Goal: Task Accomplishment & Management: Complete application form

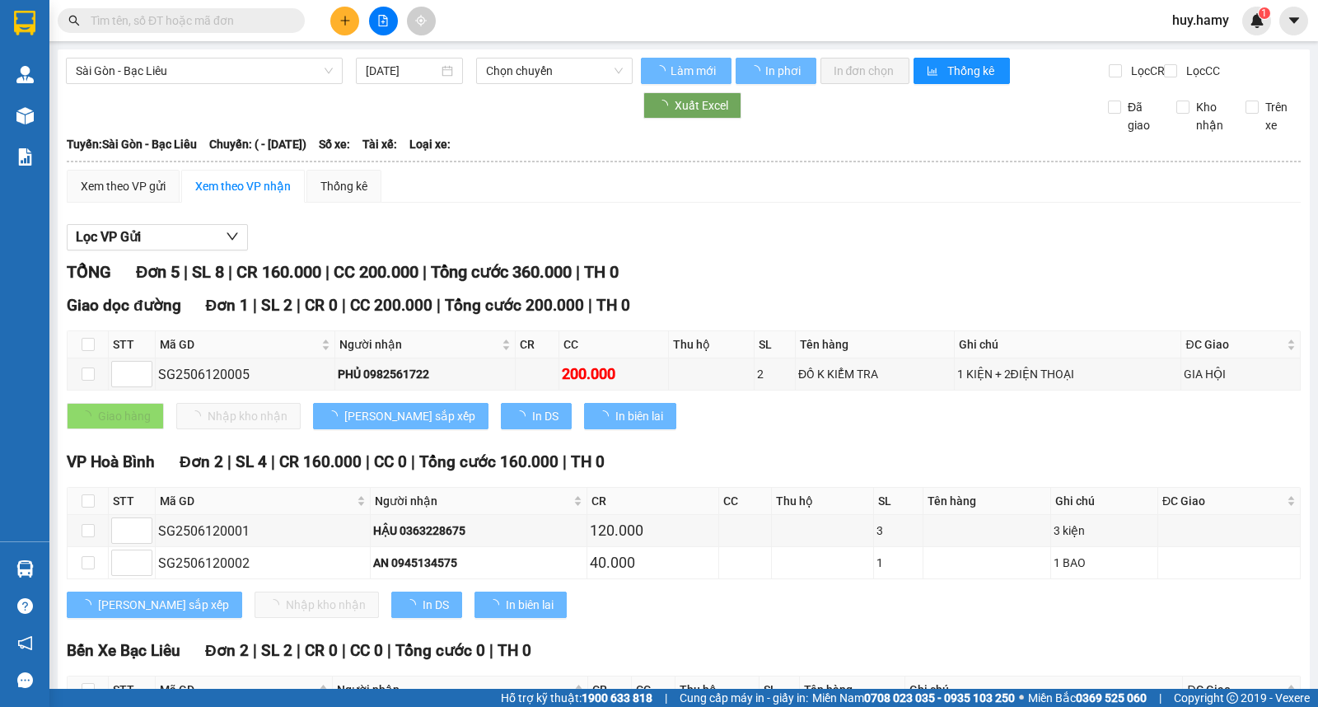
type input "[DATE]"
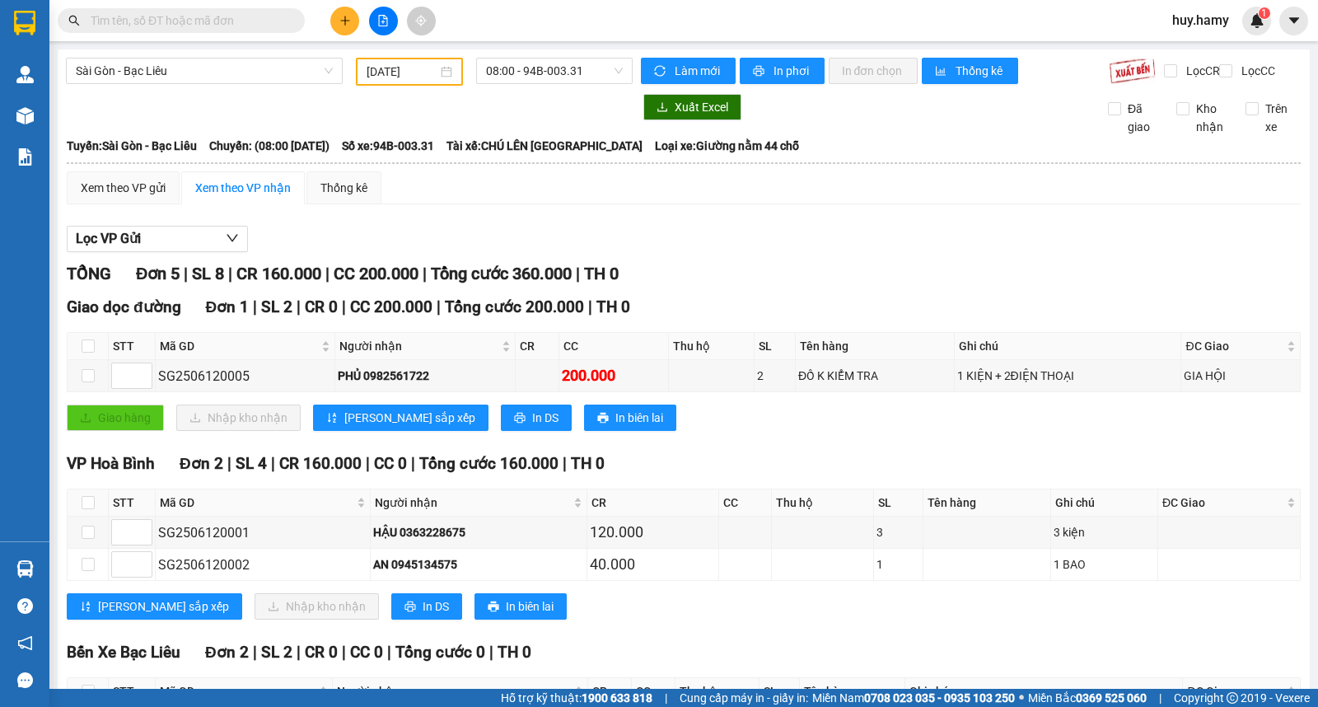
click at [342, 31] on button at bounding box center [344, 21] width 29 height 29
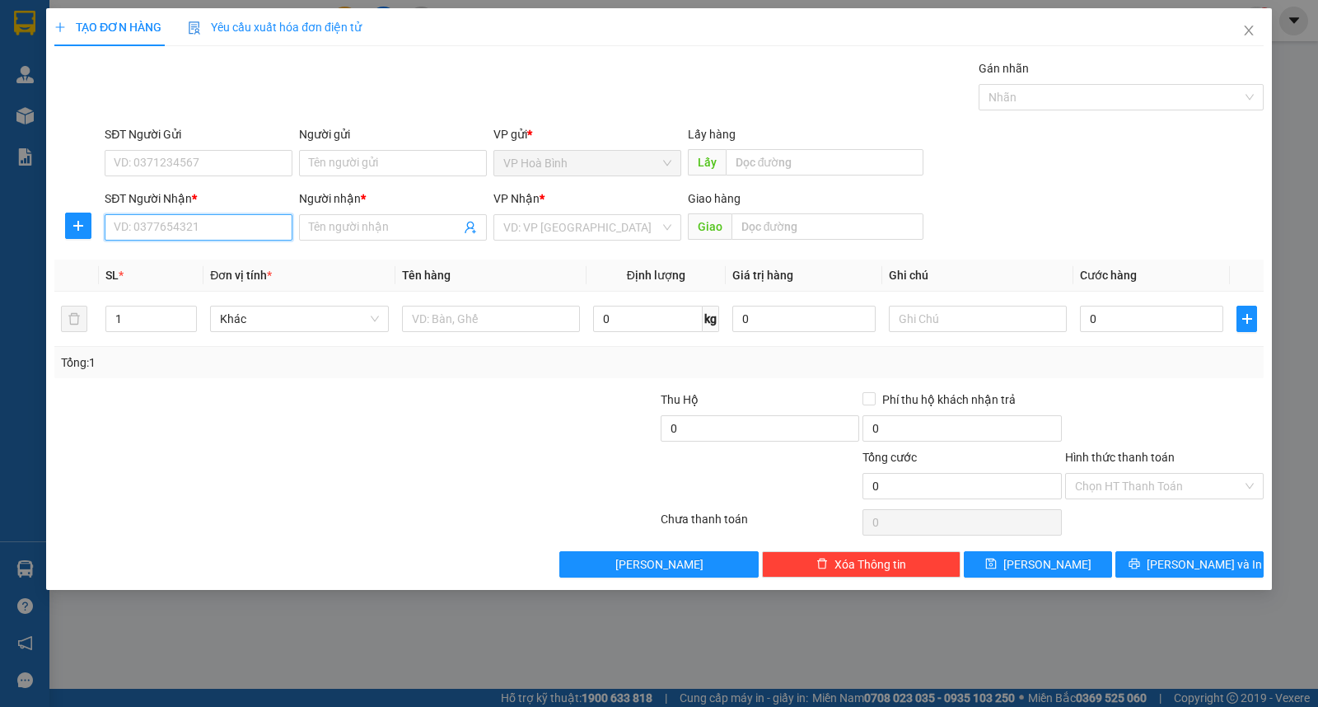
click at [171, 227] on input "SĐT Người Nhận *" at bounding box center [199, 227] width 188 height 26
click at [198, 265] on div "0387723781 - DUY" at bounding box center [199, 260] width 168 height 18
type input "0387723781"
type input "DUY"
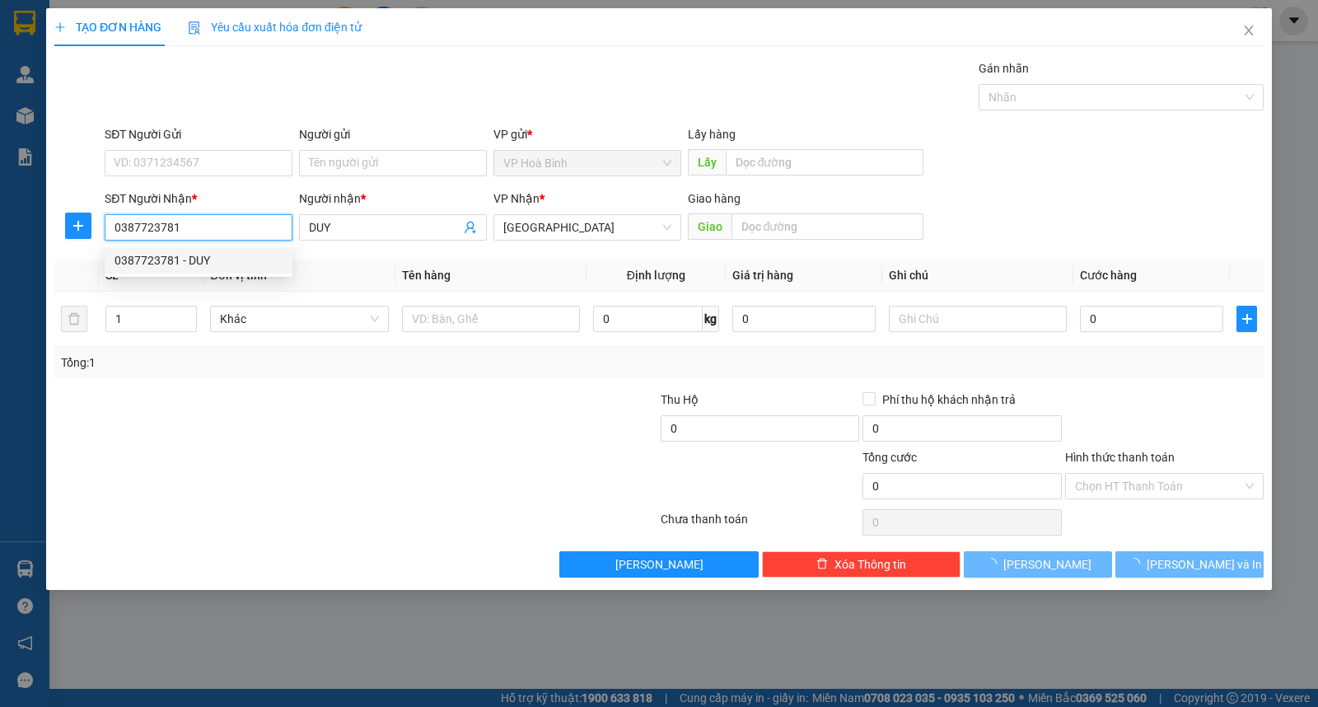
type input "40.000"
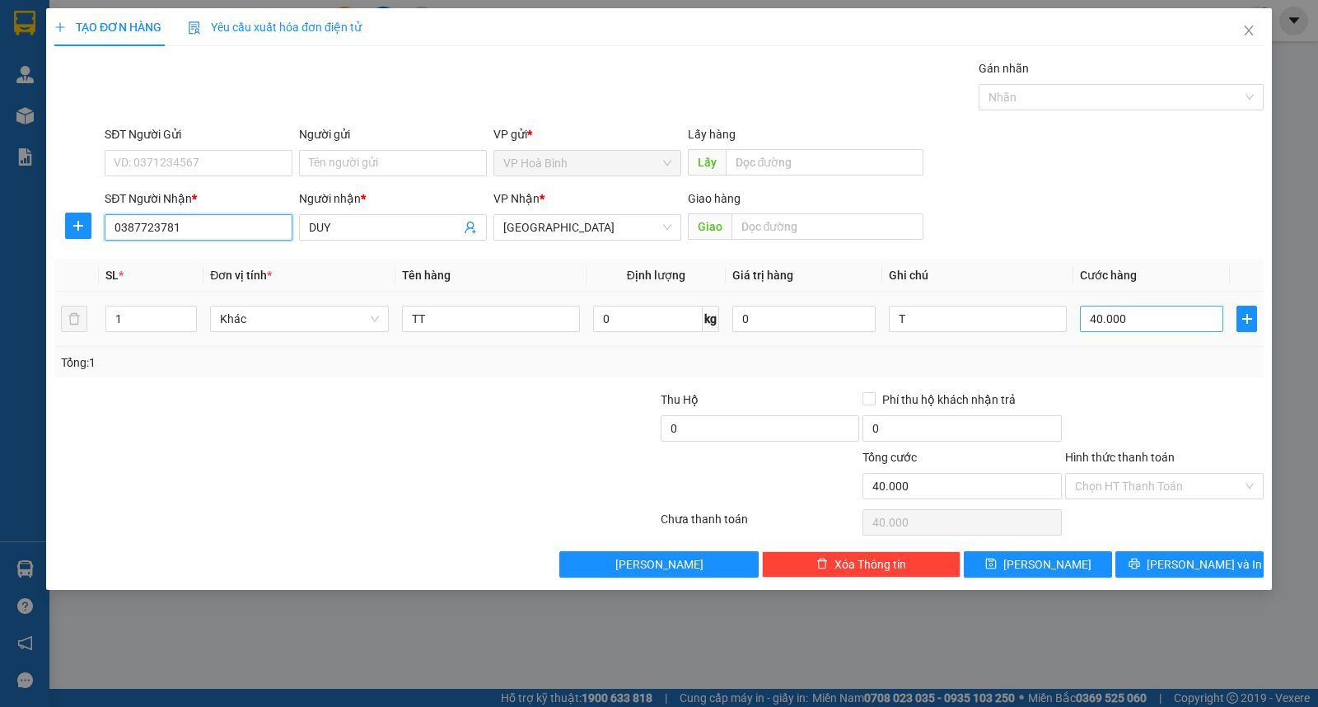
type input "0387723781"
drag, startPoint x: 959, startPoint y: 325, endPoint x: 838, endPoint y: 325, distance: 121.1
click at [838, 325] on tr "1 Khác TT 0 kg 0 T 40.000" at bounding box center [659, 319] width 1210 height 55
type input "H SO"
click at [1158, 326] on input "40.000" at bounding box center [1151, 319] width 143 height 26
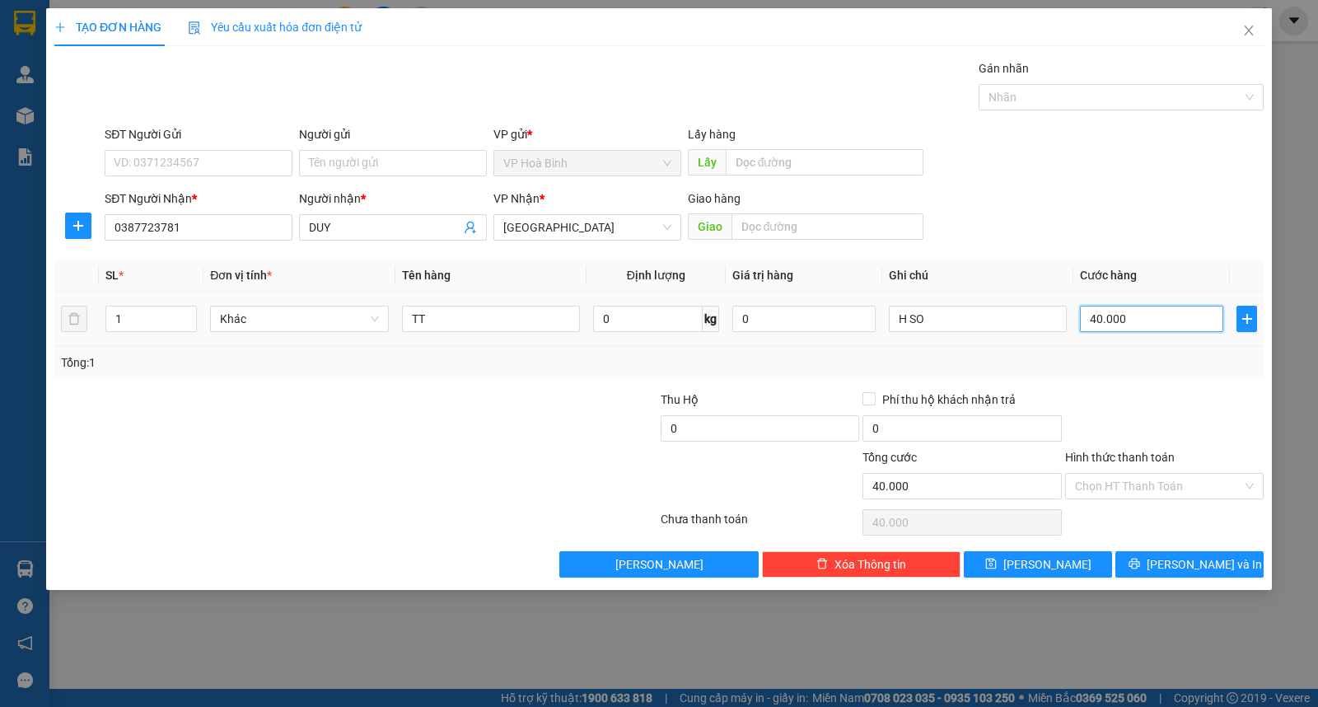
type input "3"
type input "30"
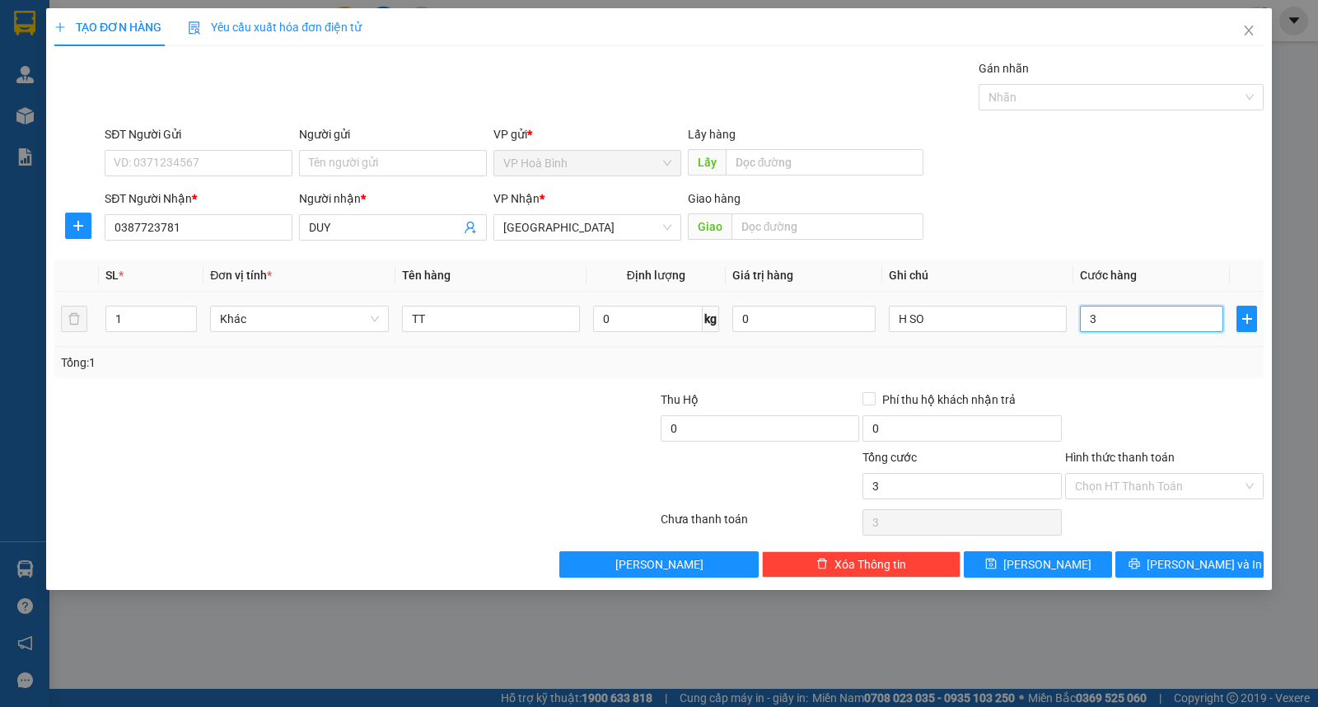
type input "30"
type input "300"
type input "3.000"
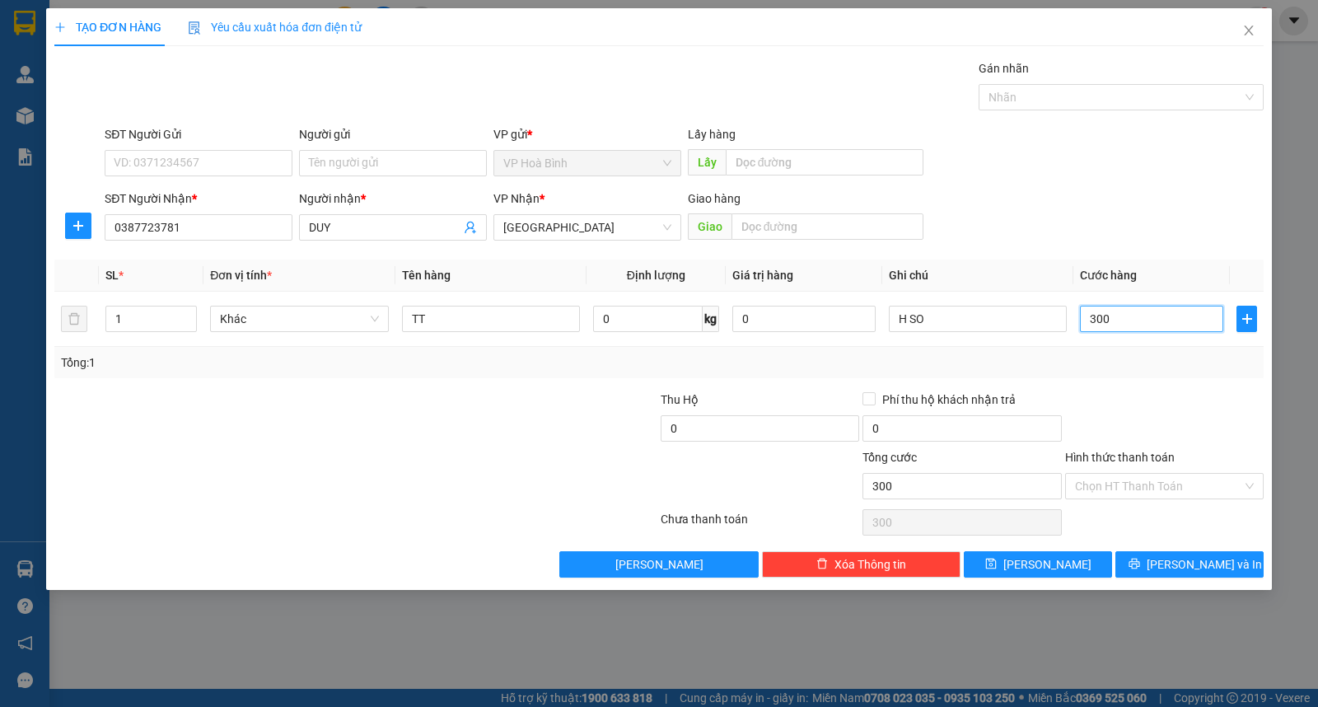
type input "3.000"
type input "30.000"
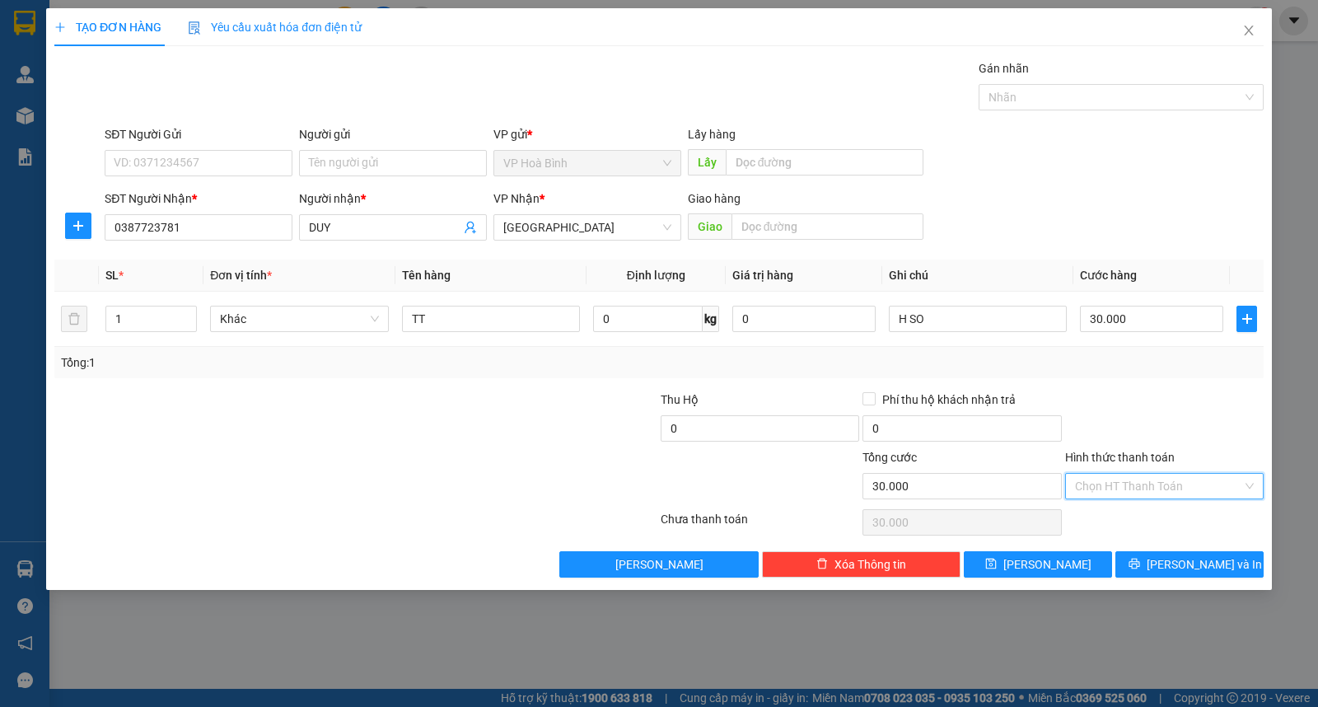
click at [1151, 490] on input "Hình thức thanh toán" at bounding box center [1158, 486] width 167 height 25
click at [1135, 510] on div "Tại văn phòng" at bounding box center [1164, 519] width 179 height 18
type input "0"
click at [1171, 542] on div "Transit Pickup Surcharge Ids Transit Deliver Surcharge Ids Transit Deliver Surc…" at bounding box center [659, 318] width 1210 height 518
click at [1180, 562] on span "[PERSON_NAME] và In" at bounding box center [1204, 564] width 115 height 18
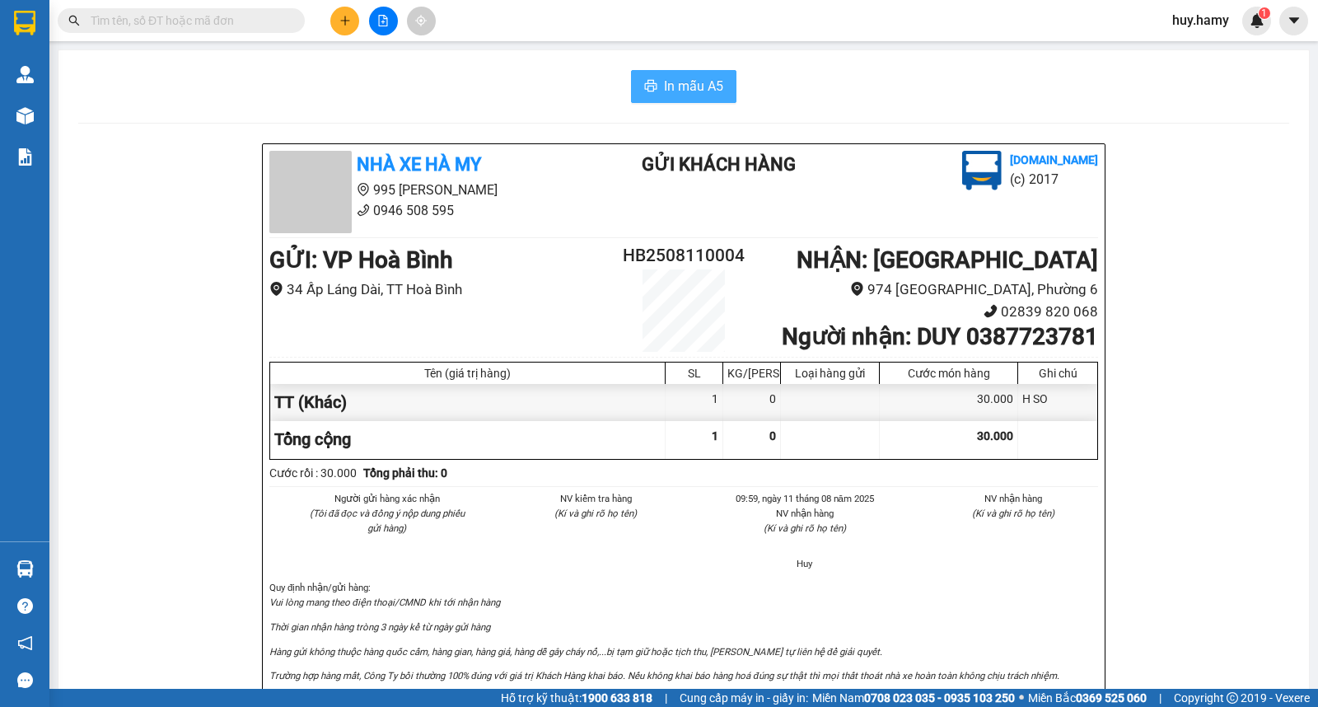
click at [696, 87] on span "In mẫu A5" at bounding box center [693, 86] width 59 height 21
drag, startPoint x: 685, startPoint y: 68, endPoint x: 684, endPoint y: 87, distance: 19.0
click at [685, 69] on div "In mẫu A5 Nhà Xe Hà My 995 Tạ Quang Bửu 0946 508 595 Gửi khách hàng [DOMAIN_NAM…" at bounding box center [684, 708] width 1251 height 1317
click at [682, 88] on span "In mẫu A5" at bounding box center [693, 86] width 59 height 21
